Goal: Navigation & Orientation: Understand site structure

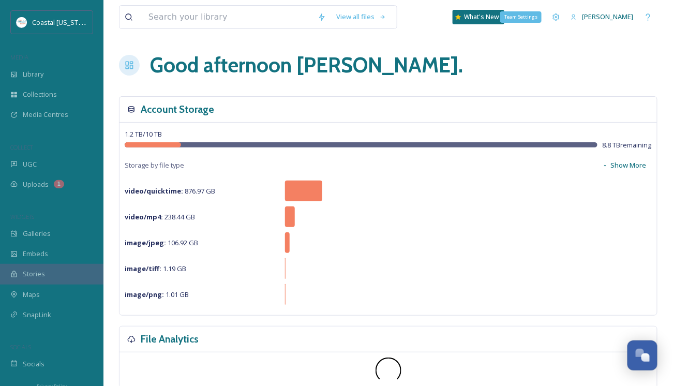
click at [558, 18] on icon at bounding box center [556, 17] width 8 height 8
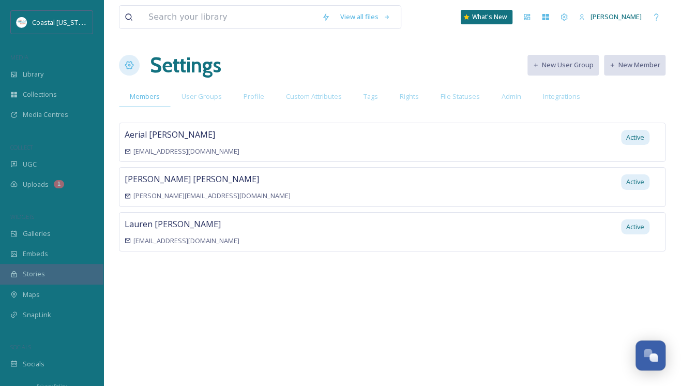
click at [43, 234] on span "Galleries" at bounding box center [37, 234] width 28 height 10
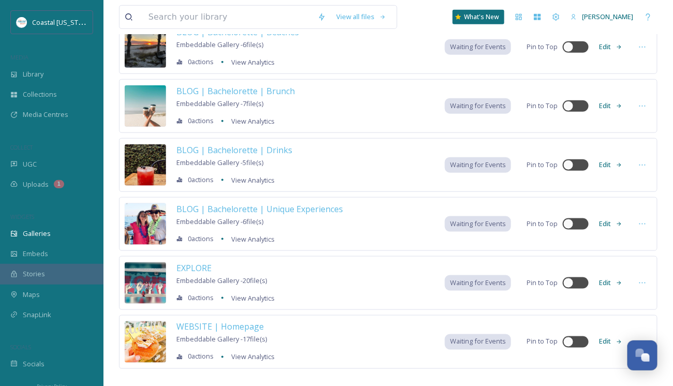
scroll to position [264, 0]
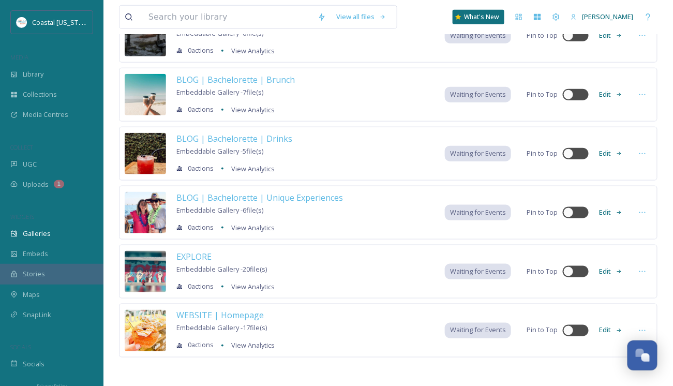
click at [28, 166] on span "UGC" at bounding box center [30, 164] width 14 height 10
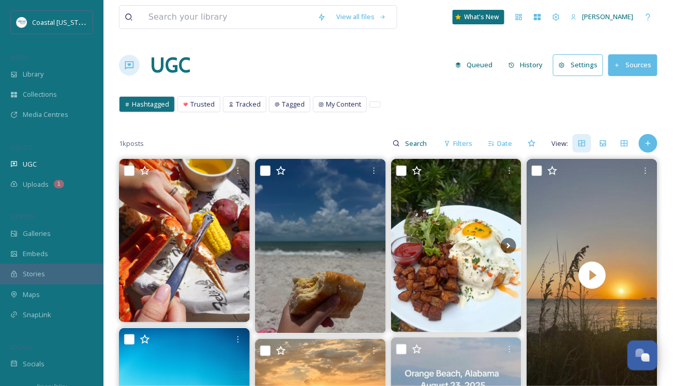
click at [29, 184] on span "Uploads" at bounding box center [36, 185] width 26 height 10
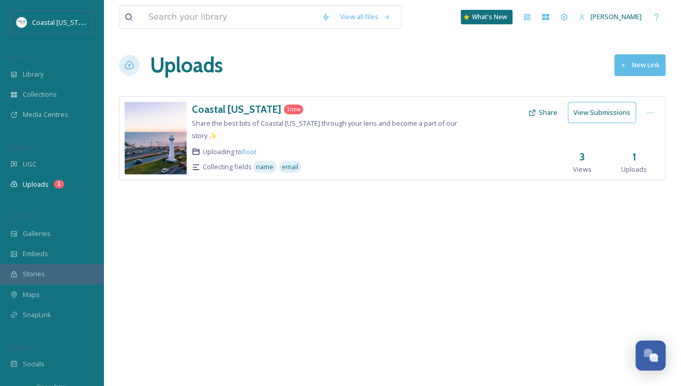
click at [38, 92] on span "Collections" at bounding box center [40, 95] width 34 height 10
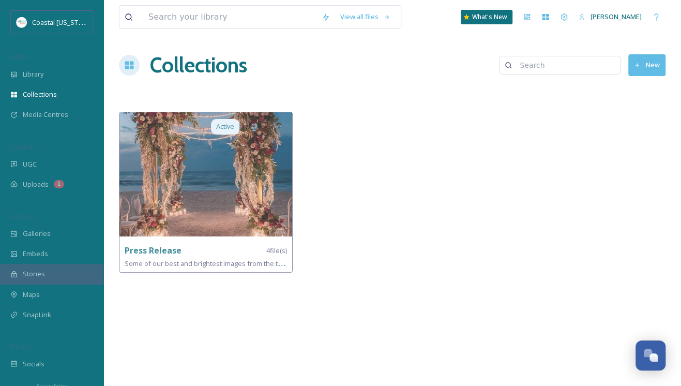
click at [32, 111] on span "Media Centres" at bounding box center [46, 115] width 46 height 10
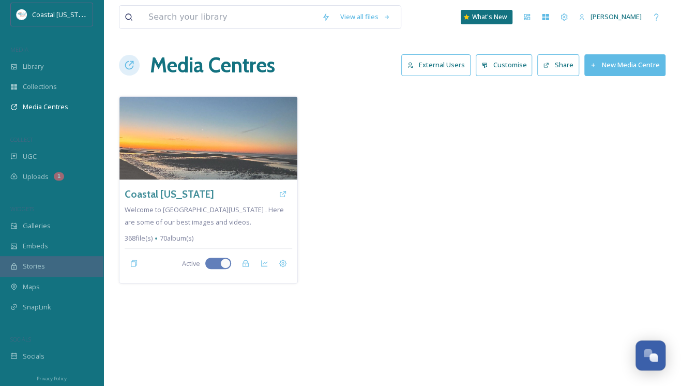
scroll to position [10, 0]
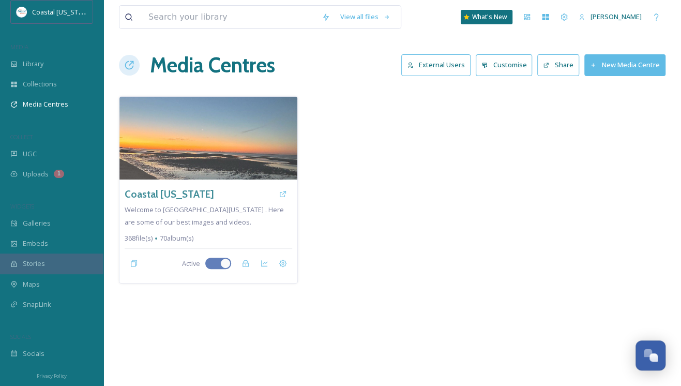
click at [39, 301] on span "SnapLink" at bounding box center [37, 305] width 28 height 10
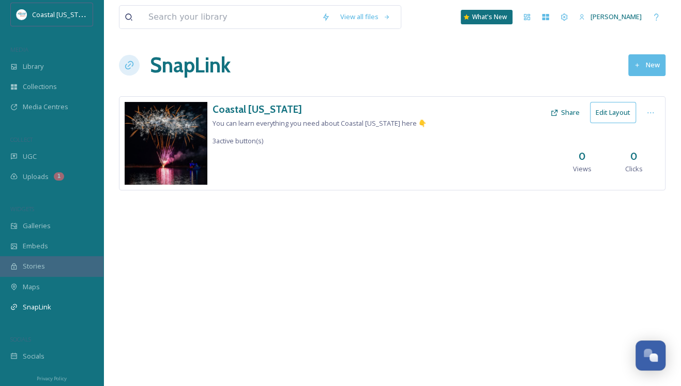
scroll to position [10, 0]
